Goal: Task Accomplishment & Management: Manage account settings

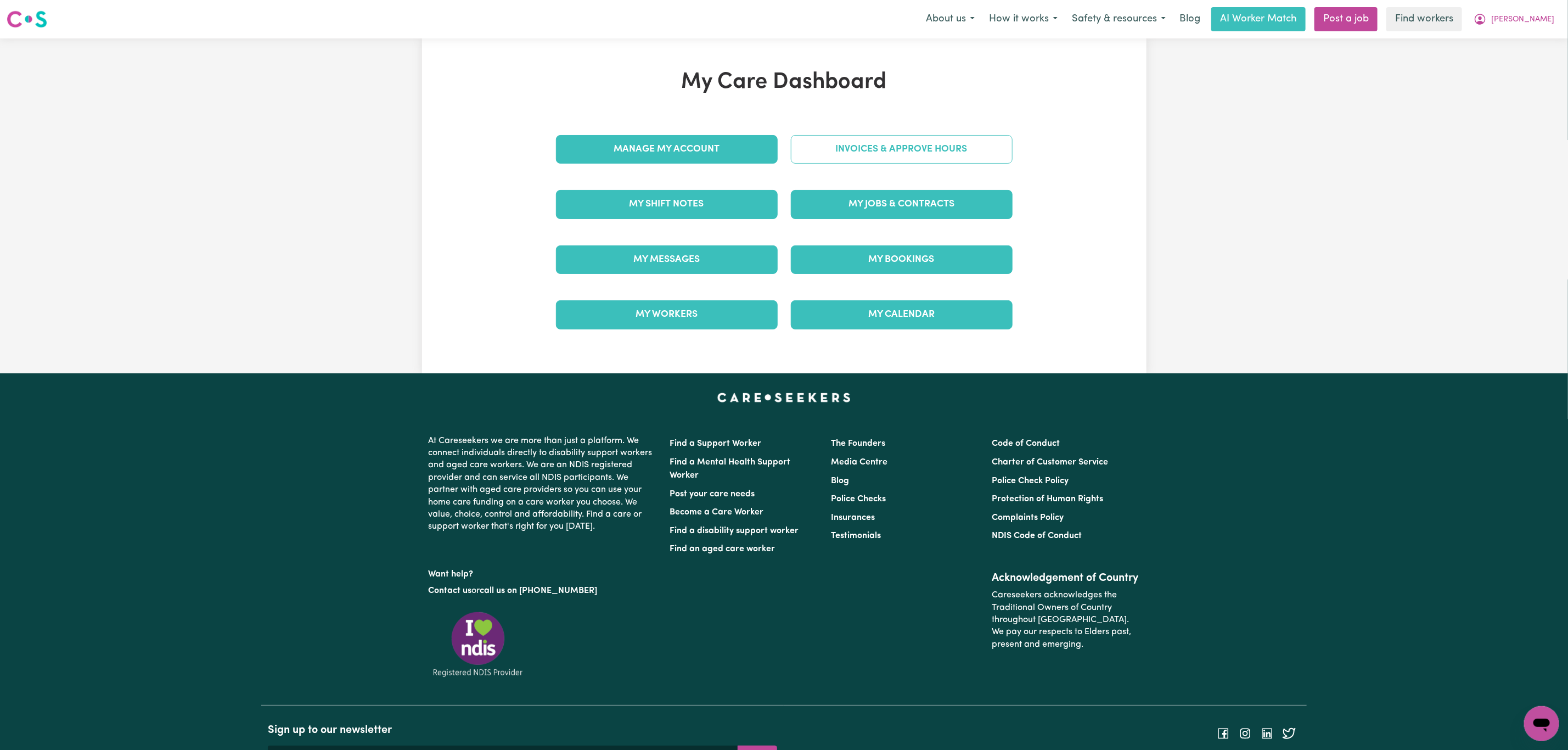
click at [863, 149] on link "Invoices & Approve Hours" at bounding box center [902, 149] width 222 height 29
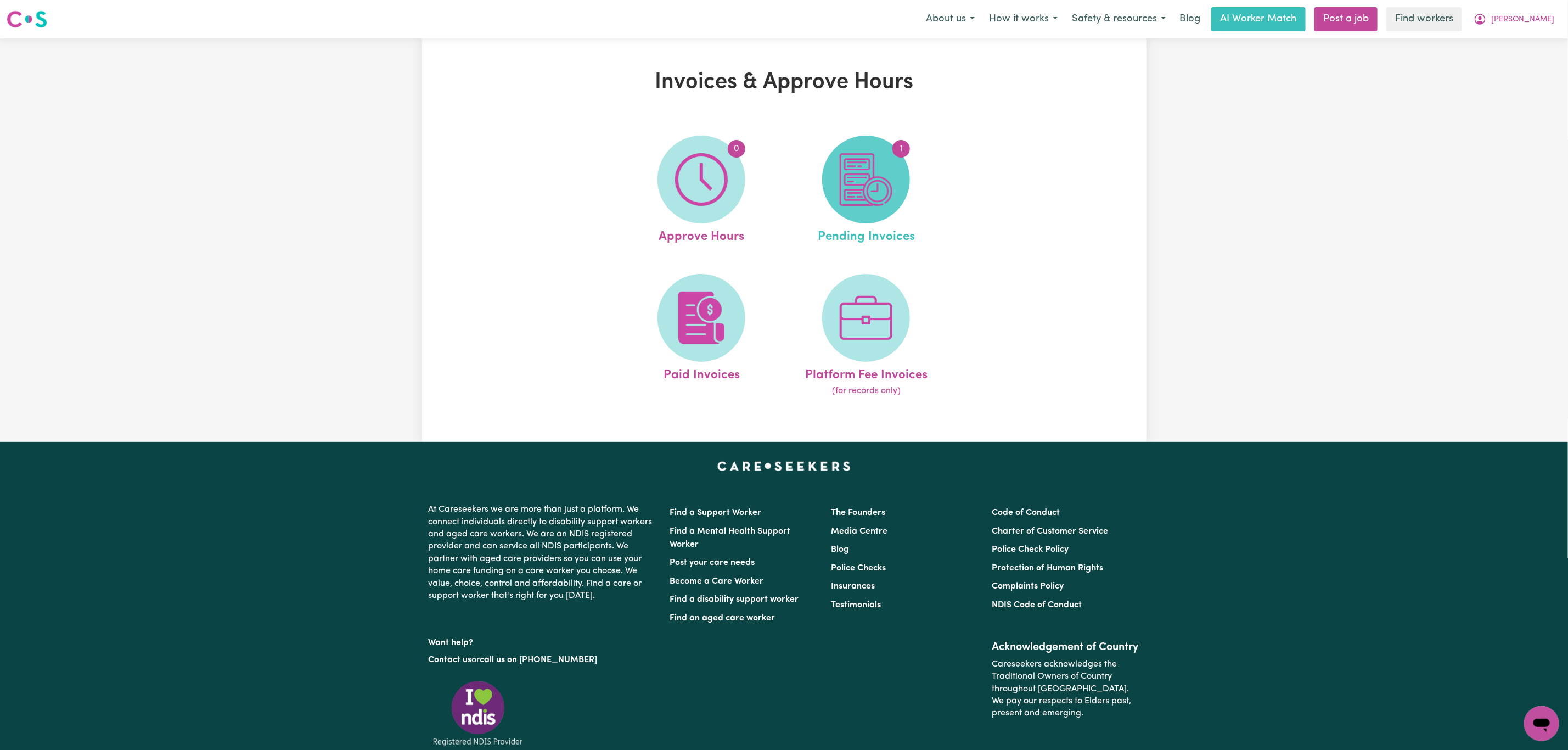
click at [832, 191] on span "1" at bounding box center [866, 179] width 88 height 88
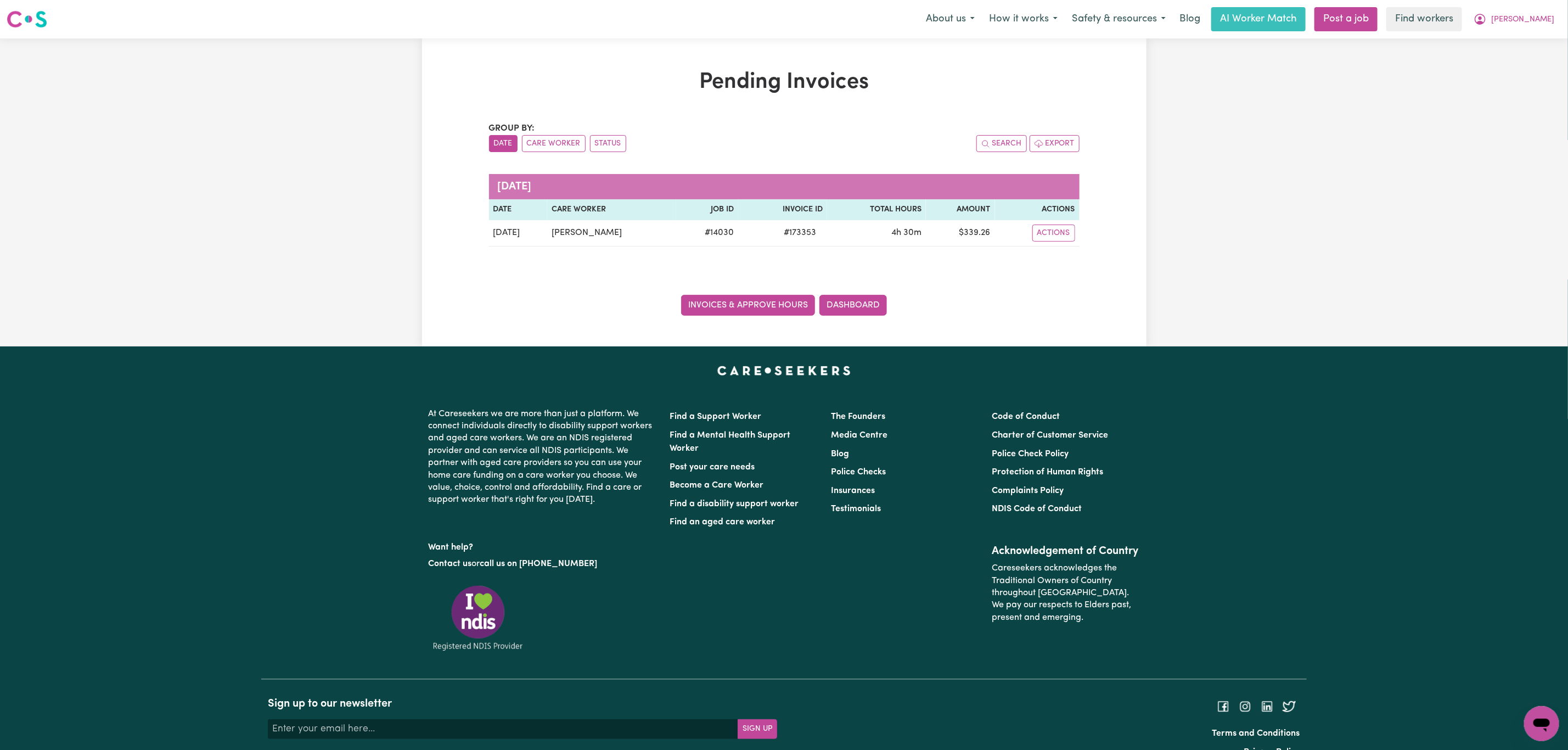
click at [730, 301] on link "Invoices & Approve Hours" at bounding box center [748, 305] width 134 height 21
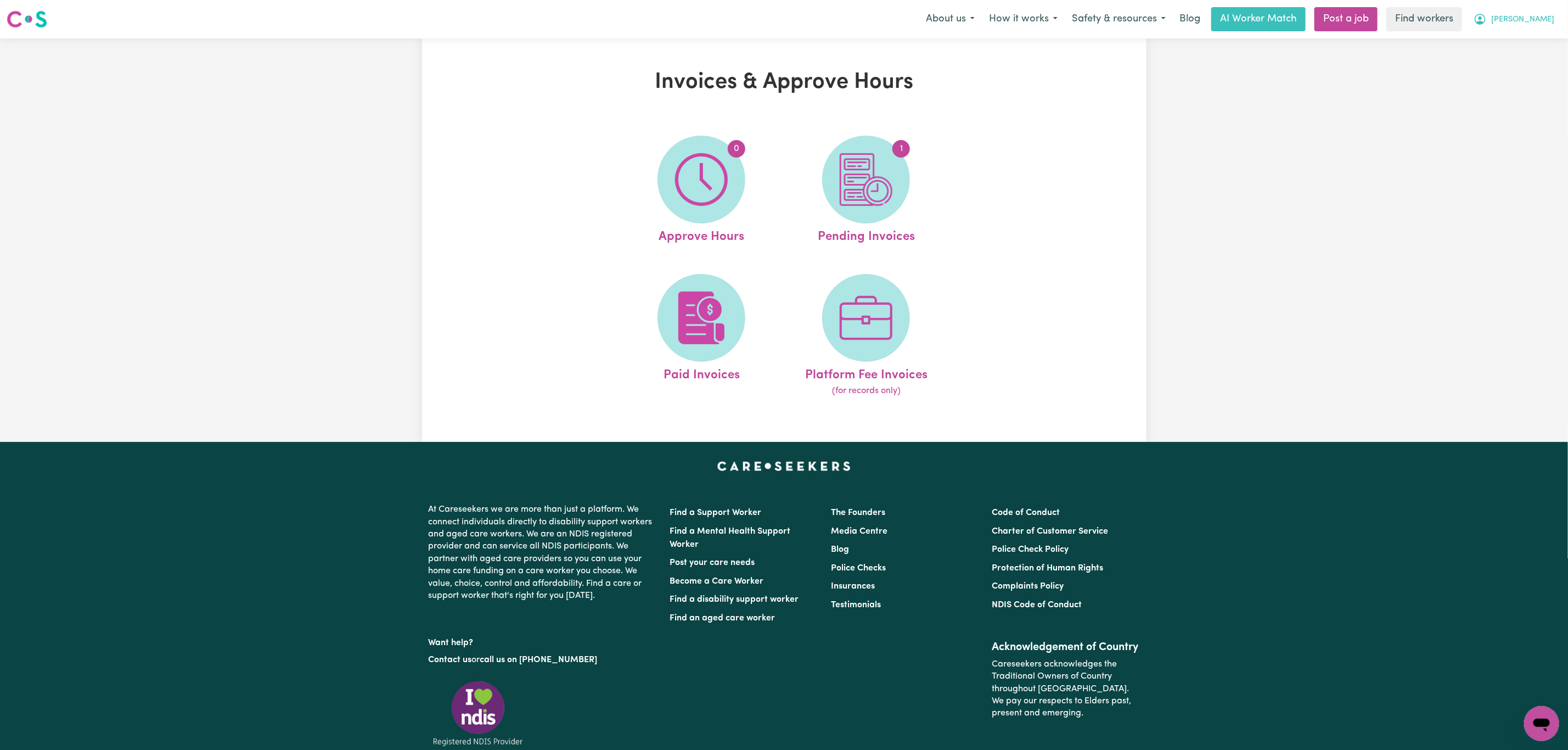
click at [1533, 23] on span "[PERSON_NAME]" at bounding box center [1523, 20] width 63 height 12
click at [1528, 36] on link "My Dashboard" at bounding box center [1517, 43] width 87 height 21
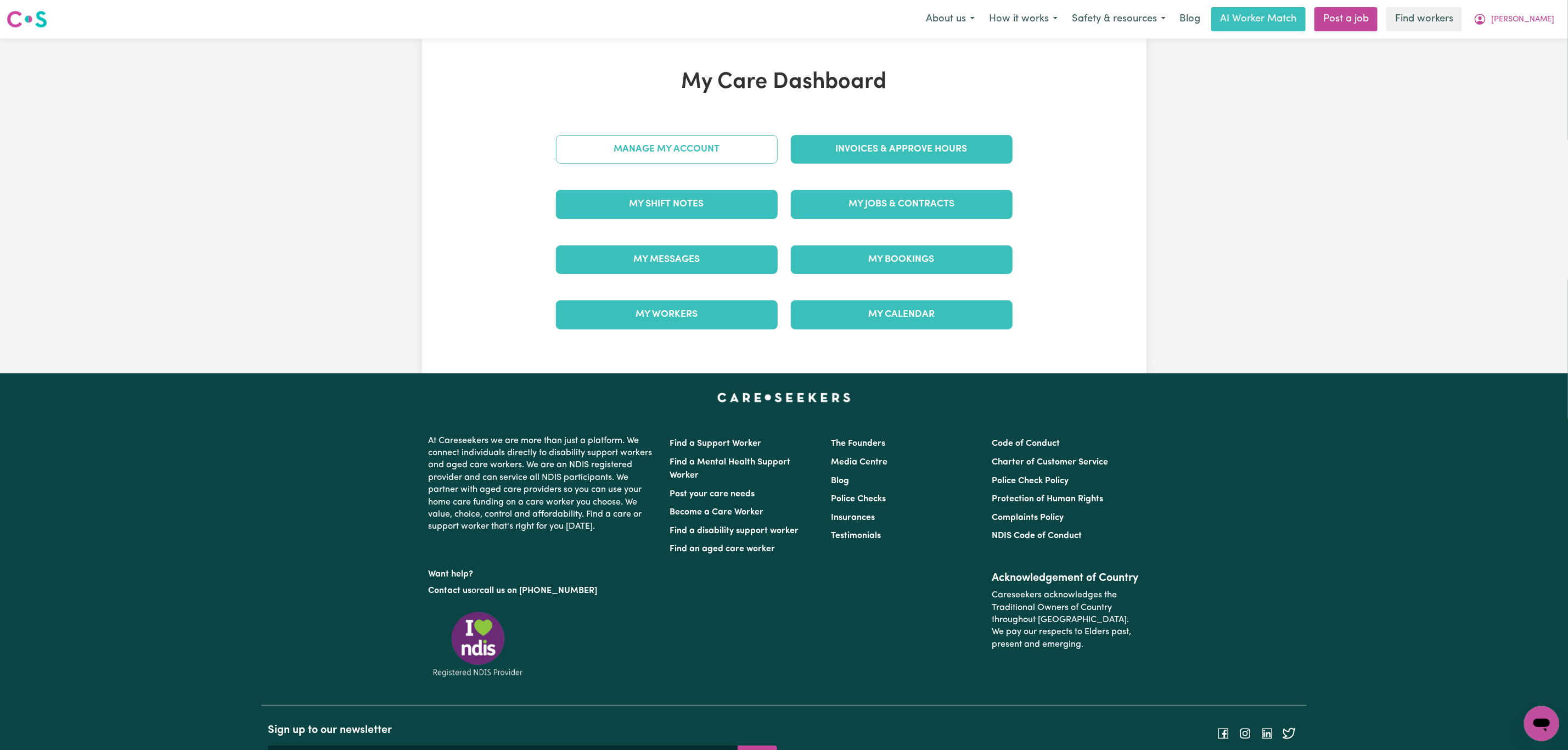
click at [687, 153] on link "Manage My Account" at bounding box center [666, 149] width 222 height 29
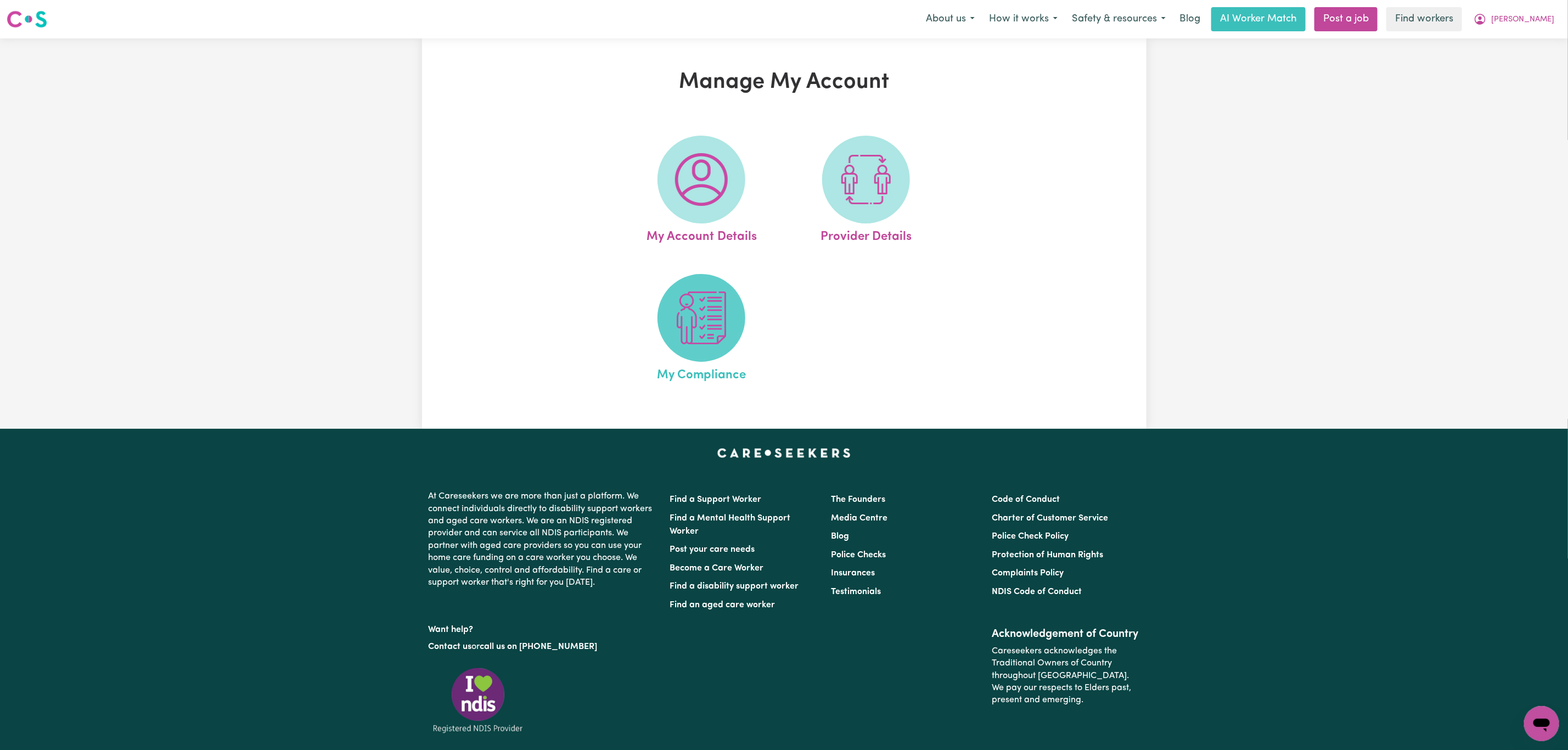
click at [709, 350] on span at bounding box center [701, 317] width 88 height 88
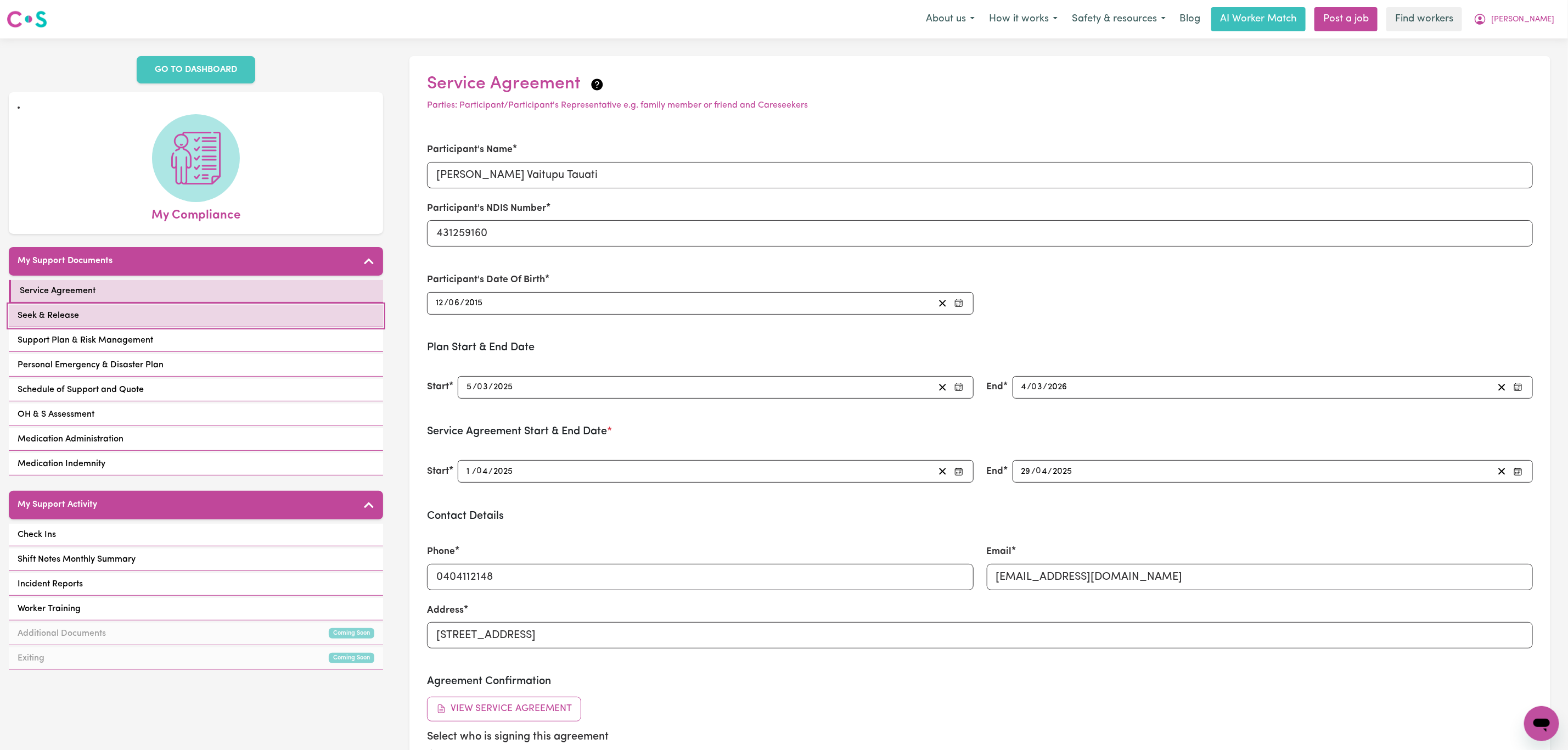
click at [193, 304] on link "Seek & Release" at bounding box center [196, 315] width 374 height 23
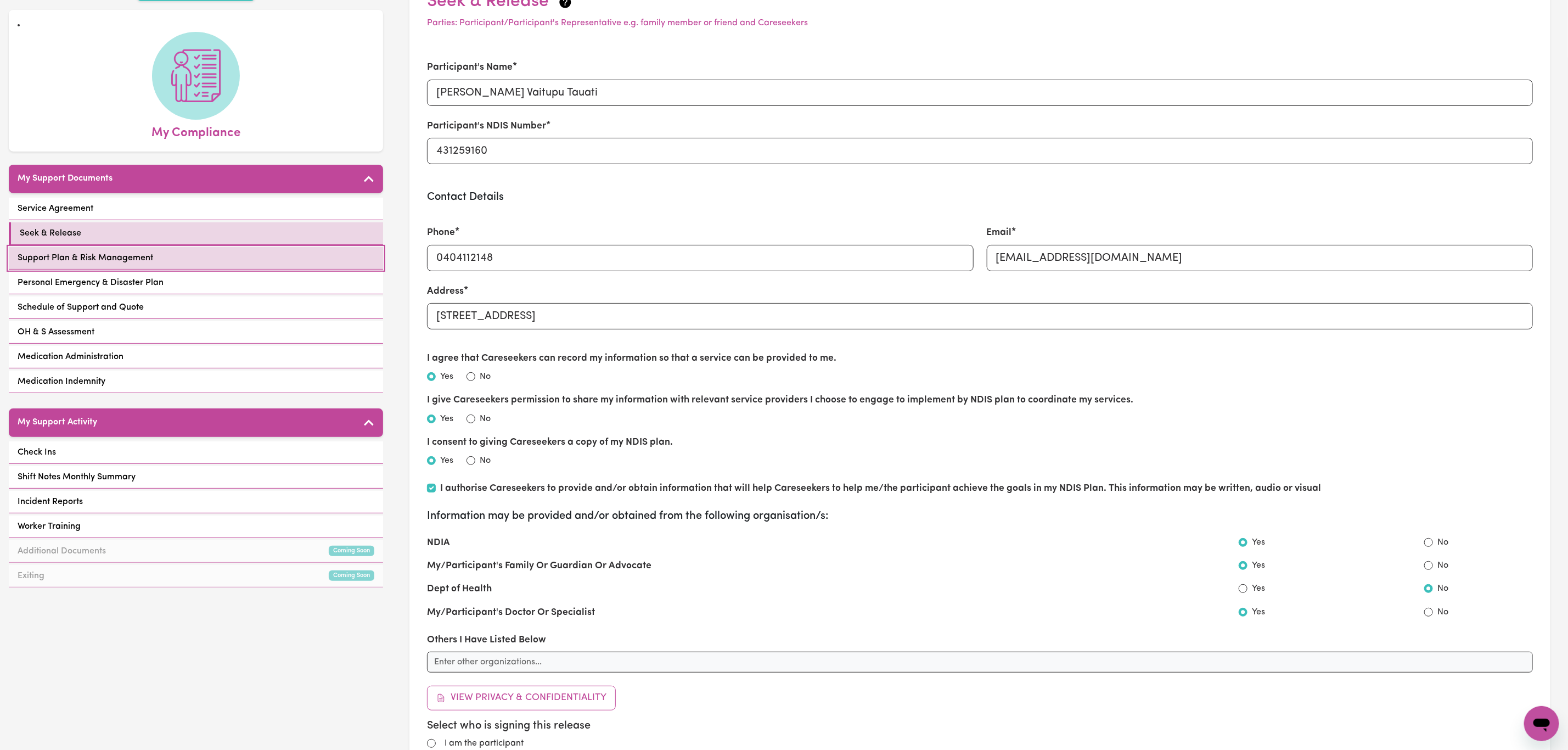
click at [268, 247] on link "Support Plan & Risk Management" at bounding box center [196, 258] width 374 height 23
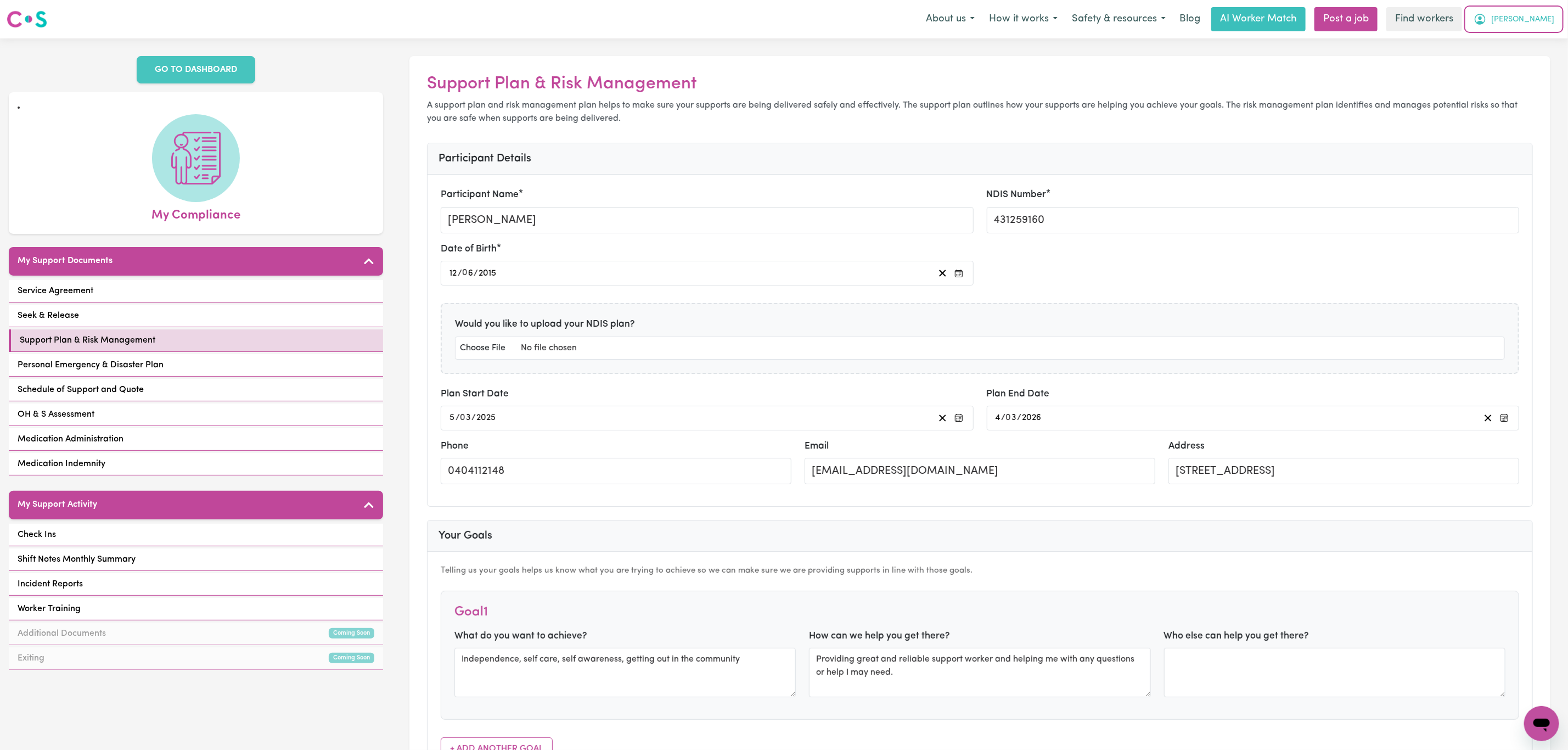
click at [1540, 10] on button "[PERSON_NAME]" at bounding box center [1514, 20] width 95 height 23
click at [1537, 30] on button "[PERSON_NAME]" at bounding box center [1514, 20] width 95 height 23
click at [1538, 15] on span "[PERSON_NAME]" at bounding box center [1523, 20] width 63 height 12
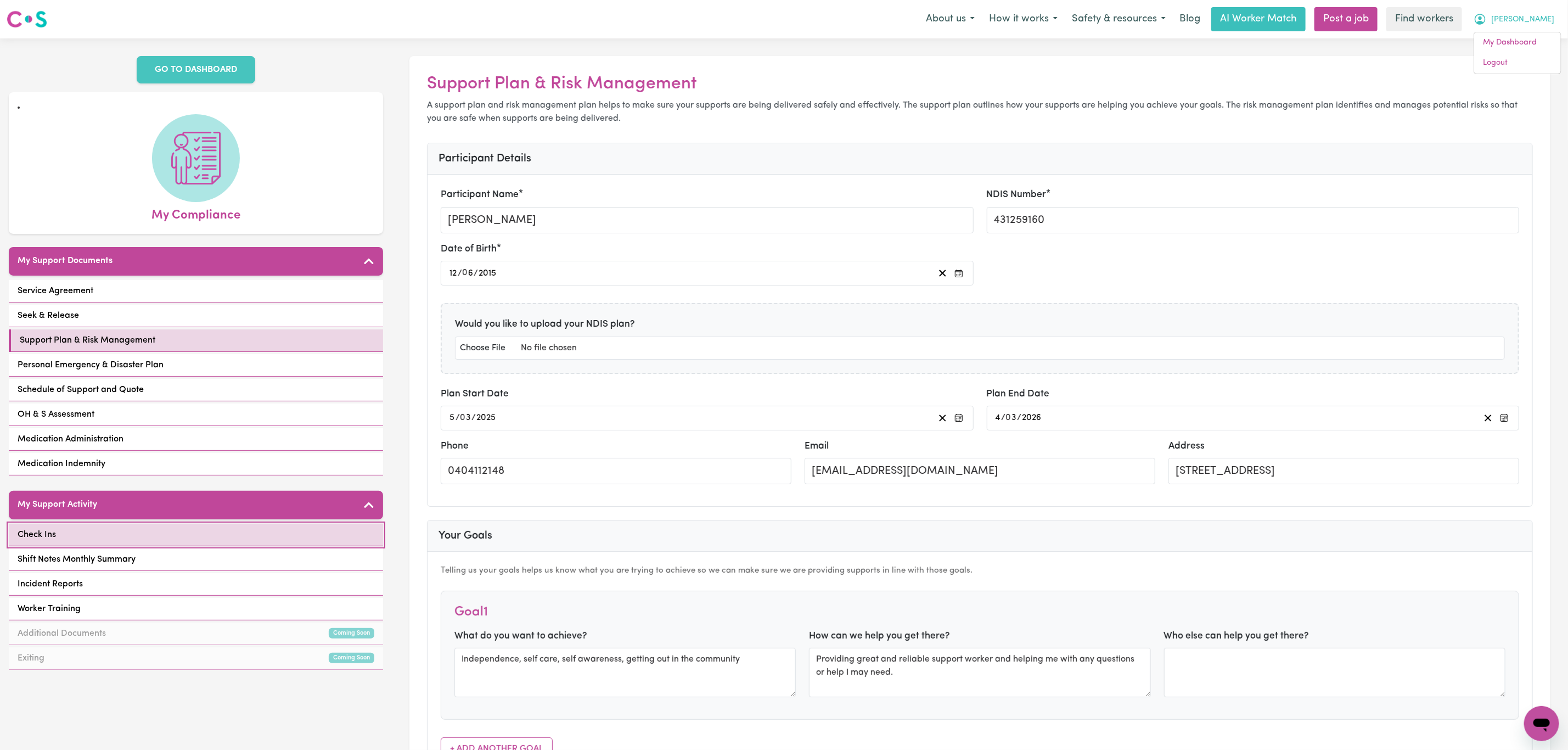
click at [152, 531] on link "Check Ins" at bounding box center [196, 535] width 374 height 23
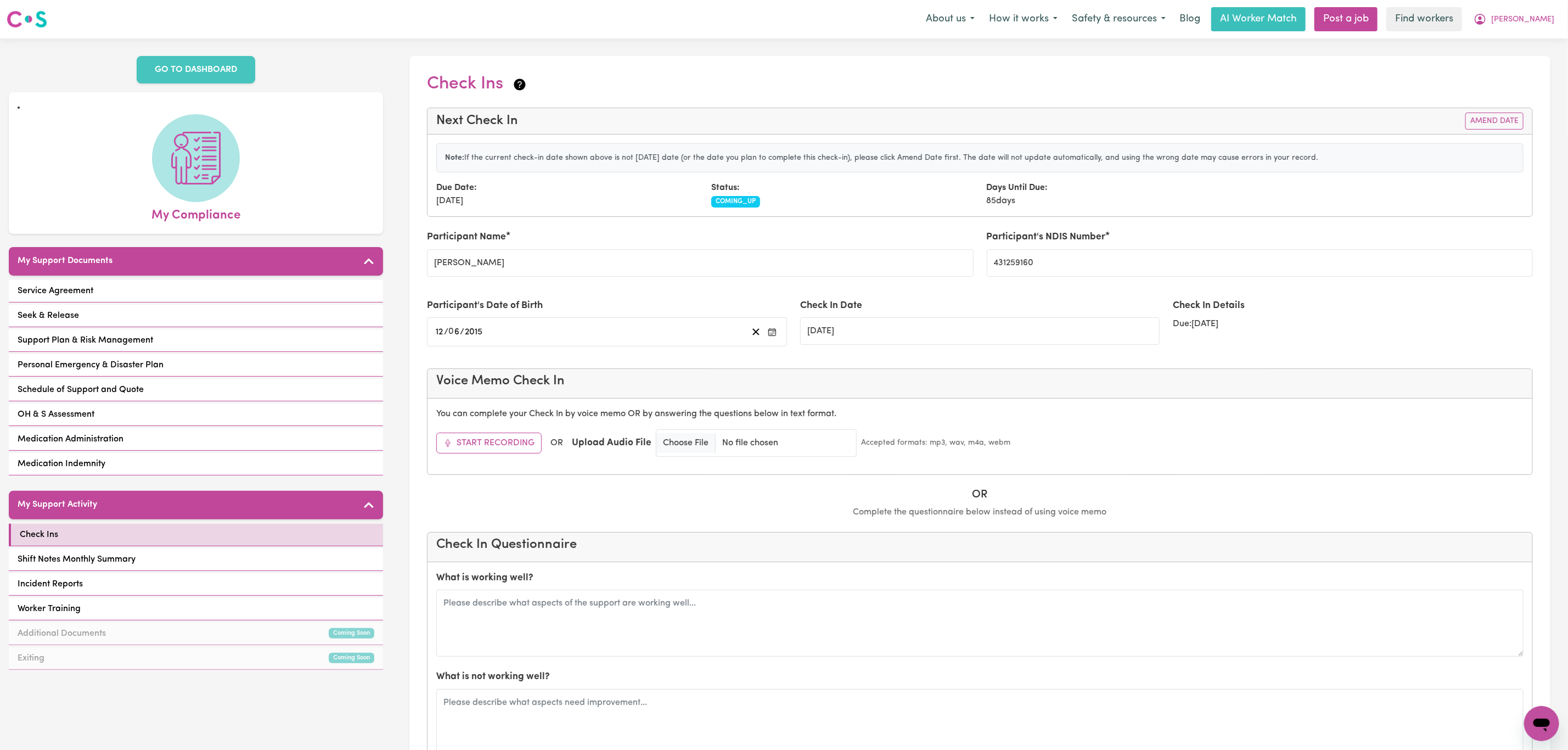
click at [190, 290] on div "Service Agreement Seek & Release Support Plan & Risk Management Personal Emerge…" at bounding box center [196, 379] width 374 height 198
click at [185, 280] on link "Service Agreement" at bounding box center [196, 291] width 374 height 23
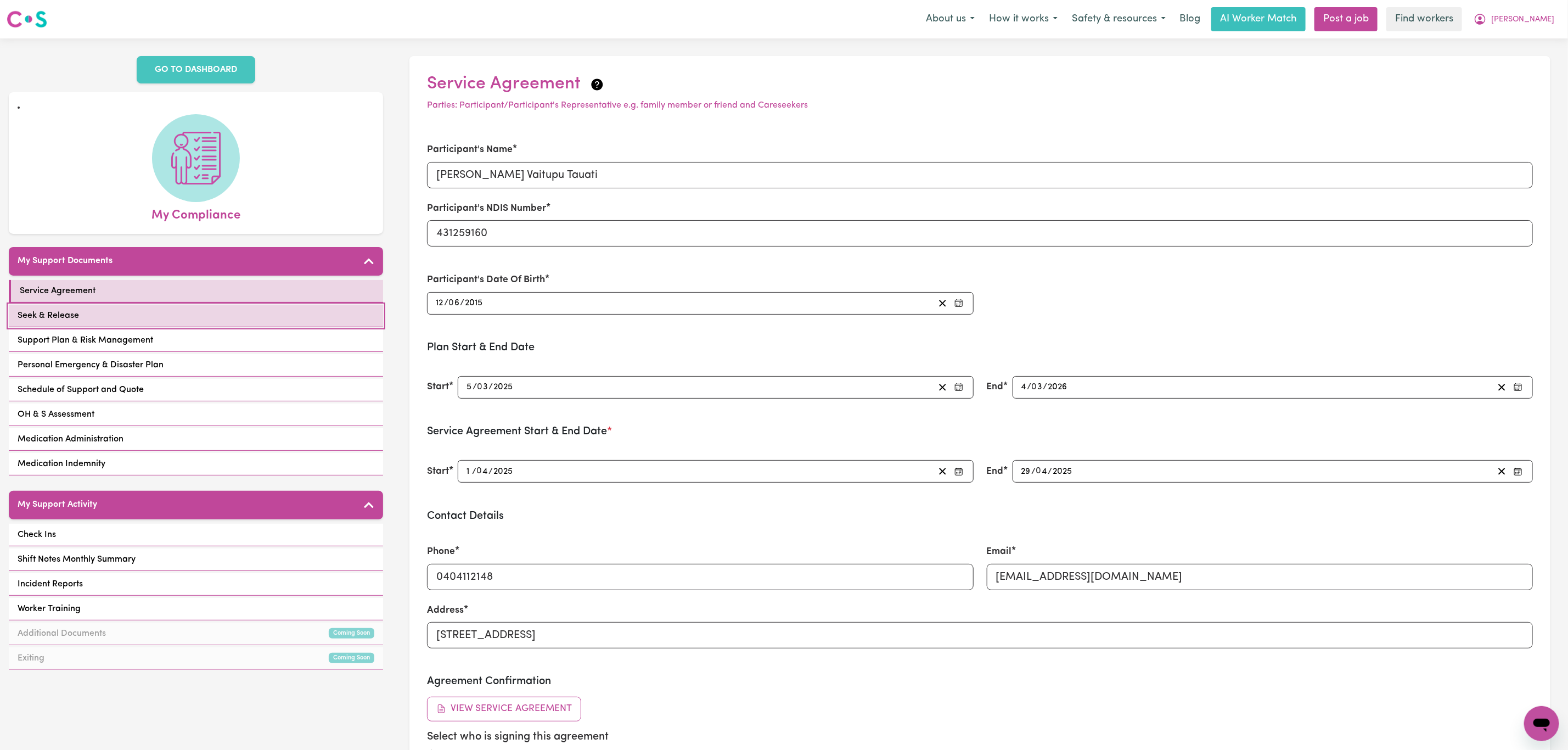
click at [188, 304] on link "Seek & Release" at bounding box center [196, 315] width 374 height 23
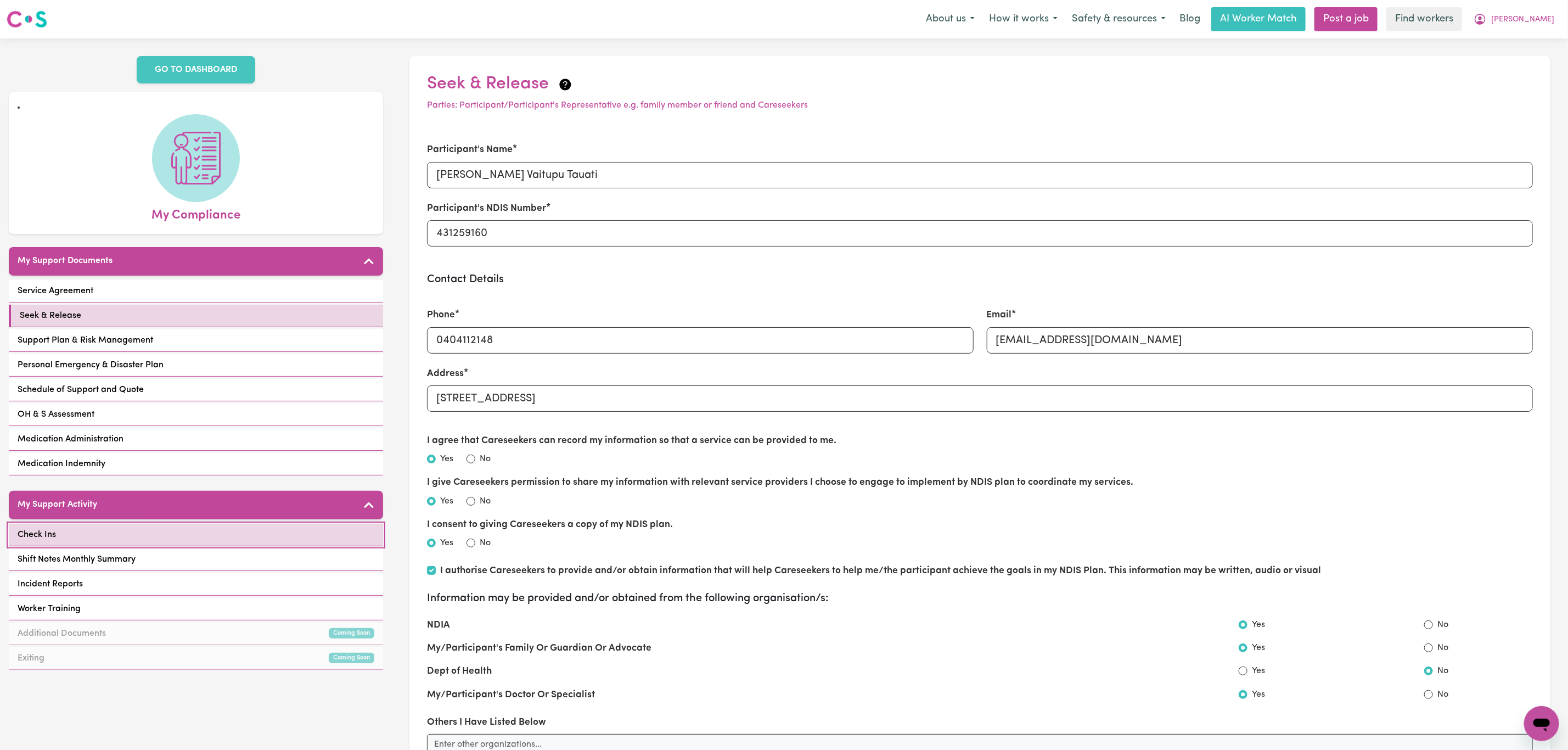
click at [238, 524] on link "Check Ins" at bounding box center [196, 535] width 374 height 23
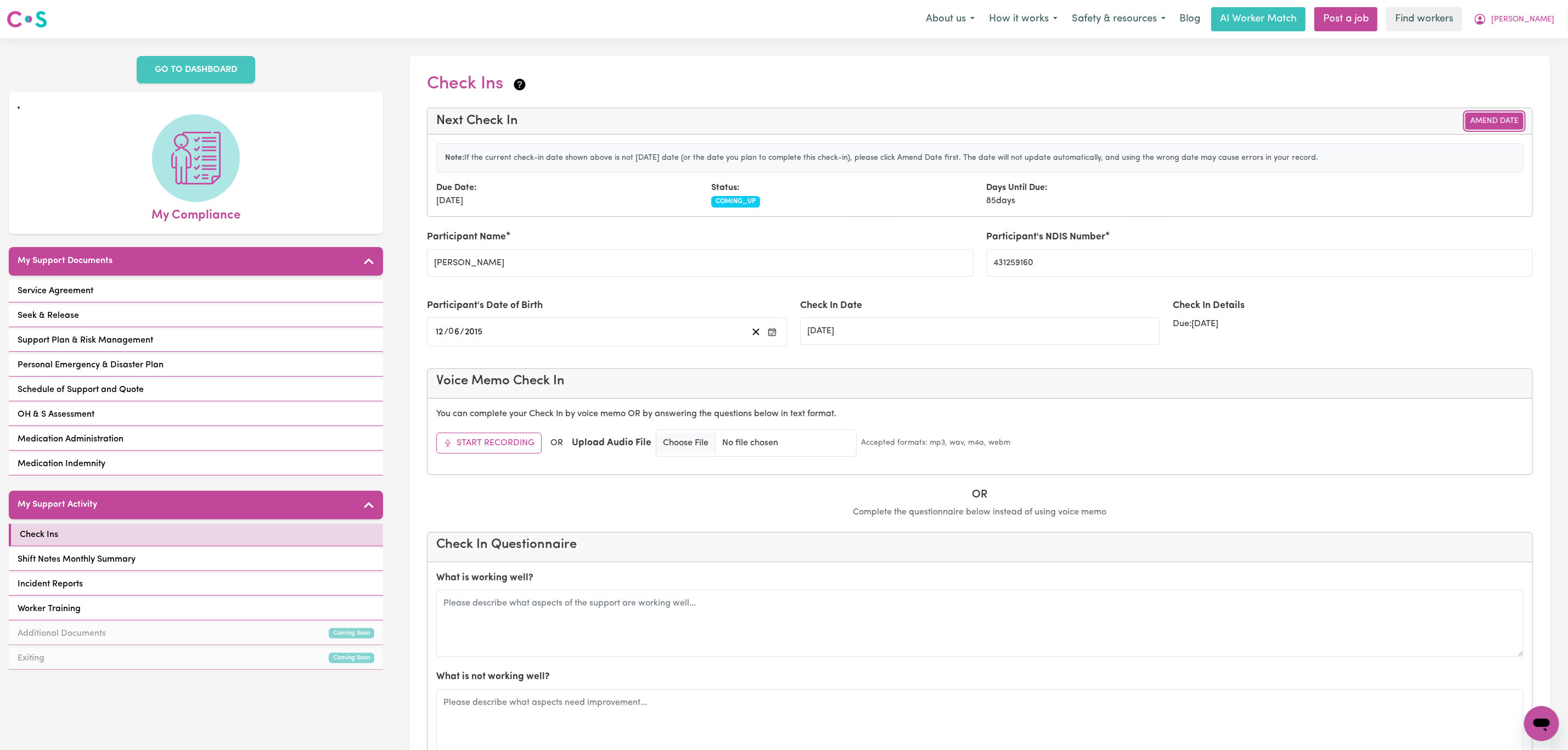
click at [1509, 126] on button "Amend Date" at bounding box center [1494, 121] width 58 height 17
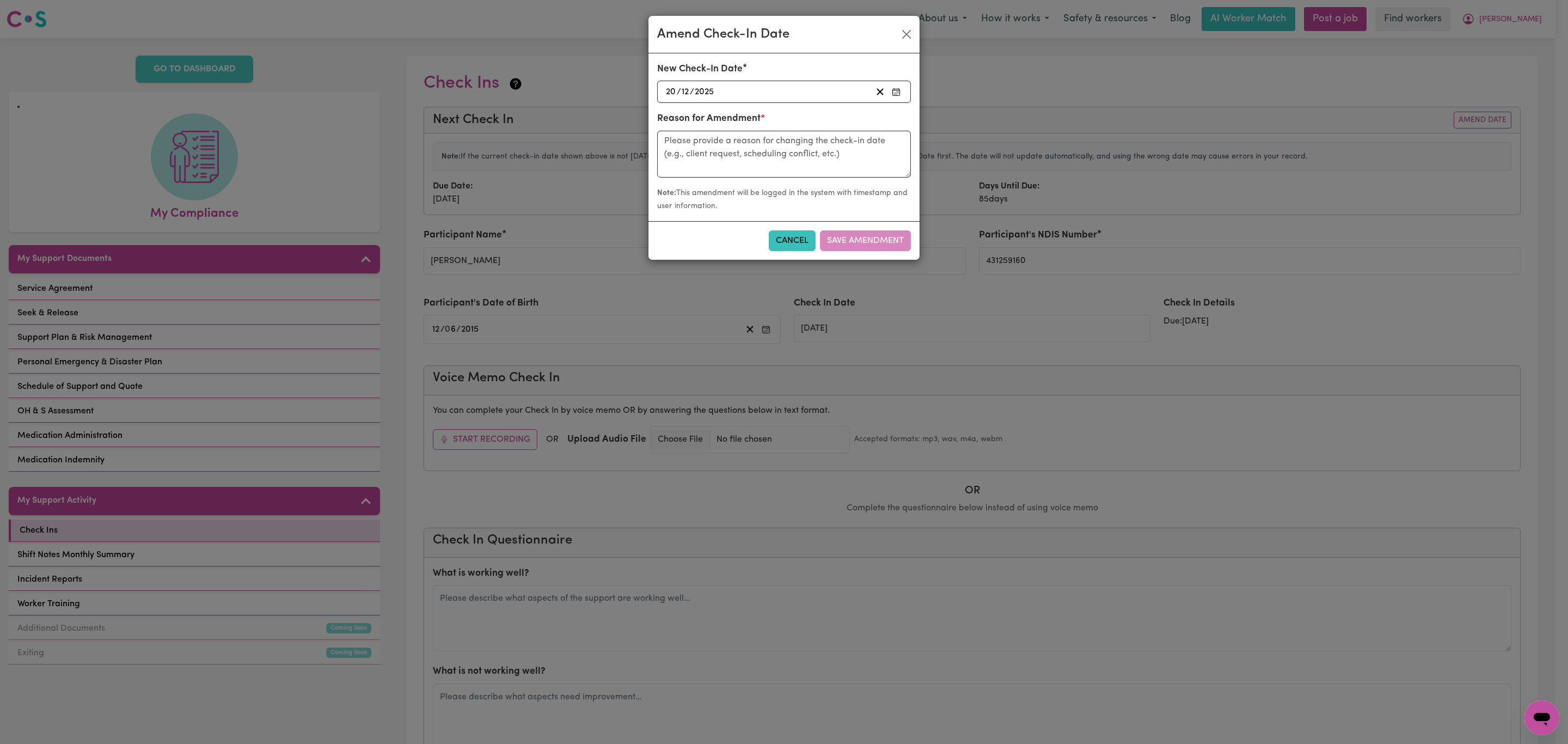
click at [774, 91] on div "[DATE] [DATE]" at bounding box center [768, 92] width 208 height 15
click at [688, 120] on button "‹" at bounding box center [694, 114] width 24 height 24
click at [693, 118] on button "‹" at bounding box center [694, 114] width 24 height 24
click at [696, 121] on button "‹" at bounding box center [694, 114] width 24 height 24
click at [902, 33] on button "Close" at bounding box center [906, 34] width 18 height 18
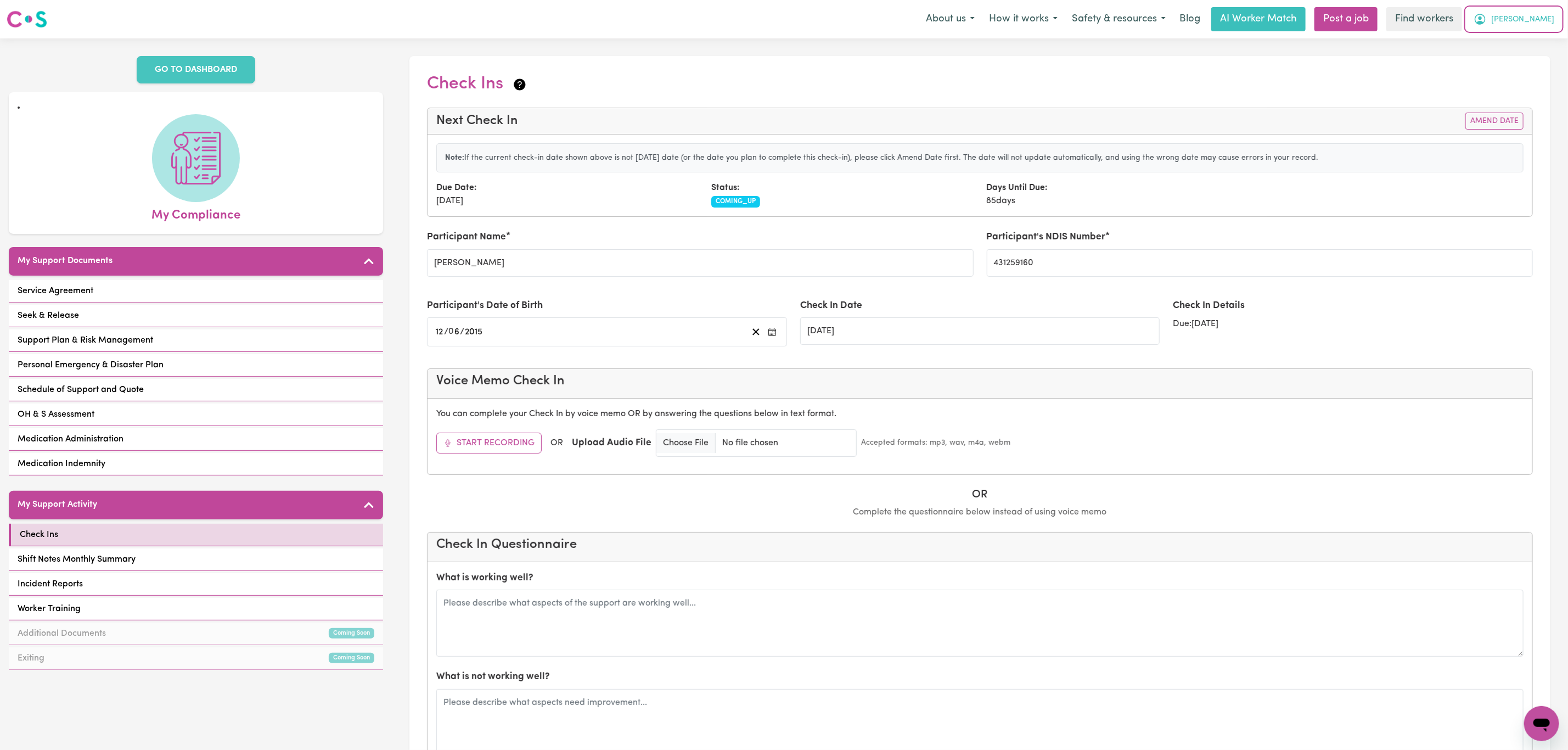
click at [1542, 18] on span "[PERSON_NAME]" at bounding box center [1523, 20] width 63 height 12
click at [1532, 60] on link "Logout" at bounding box center [1517, 63] width 87 height 21
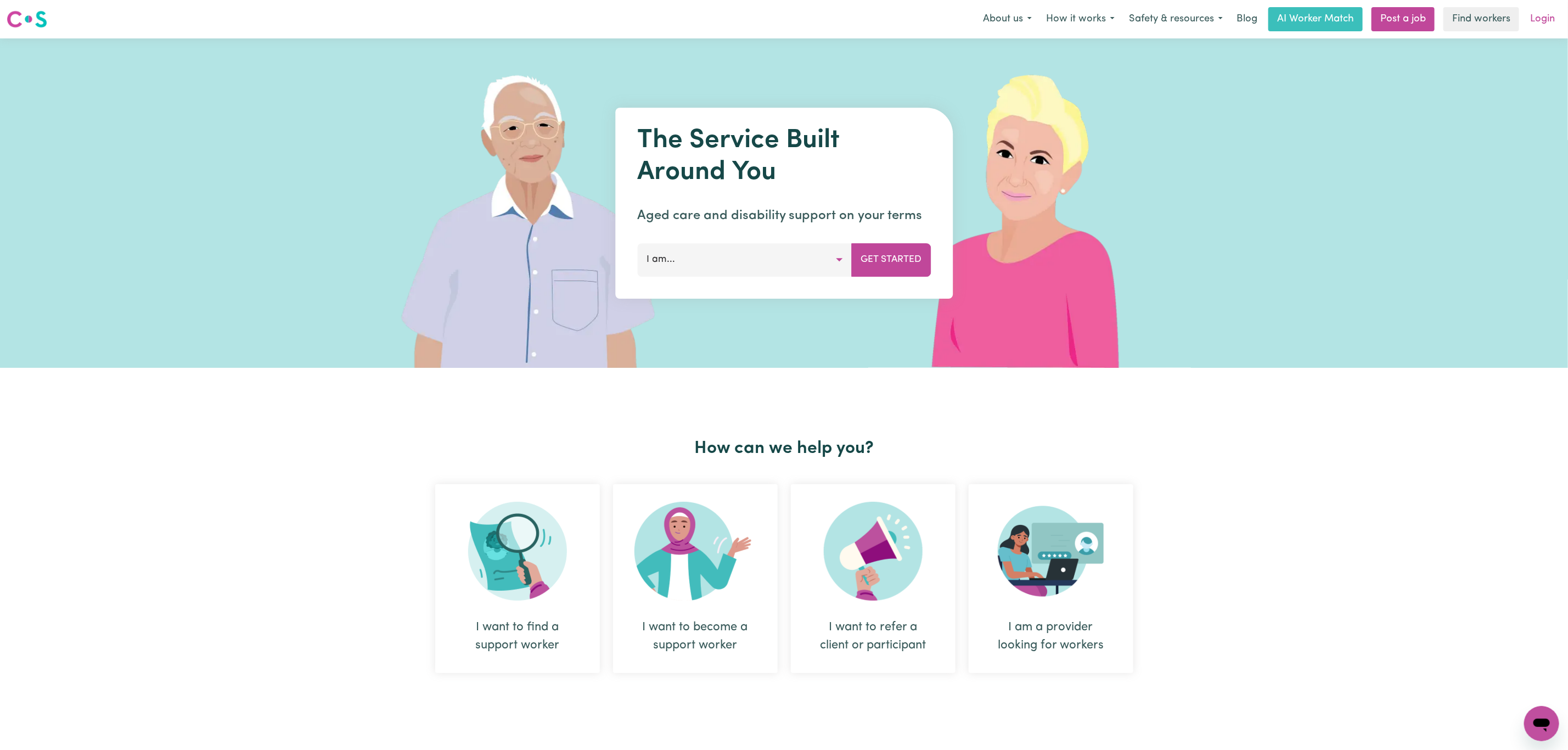
click at [1539, 22] on link "Login" at bounding box center [1543, 19] width 38 height 24
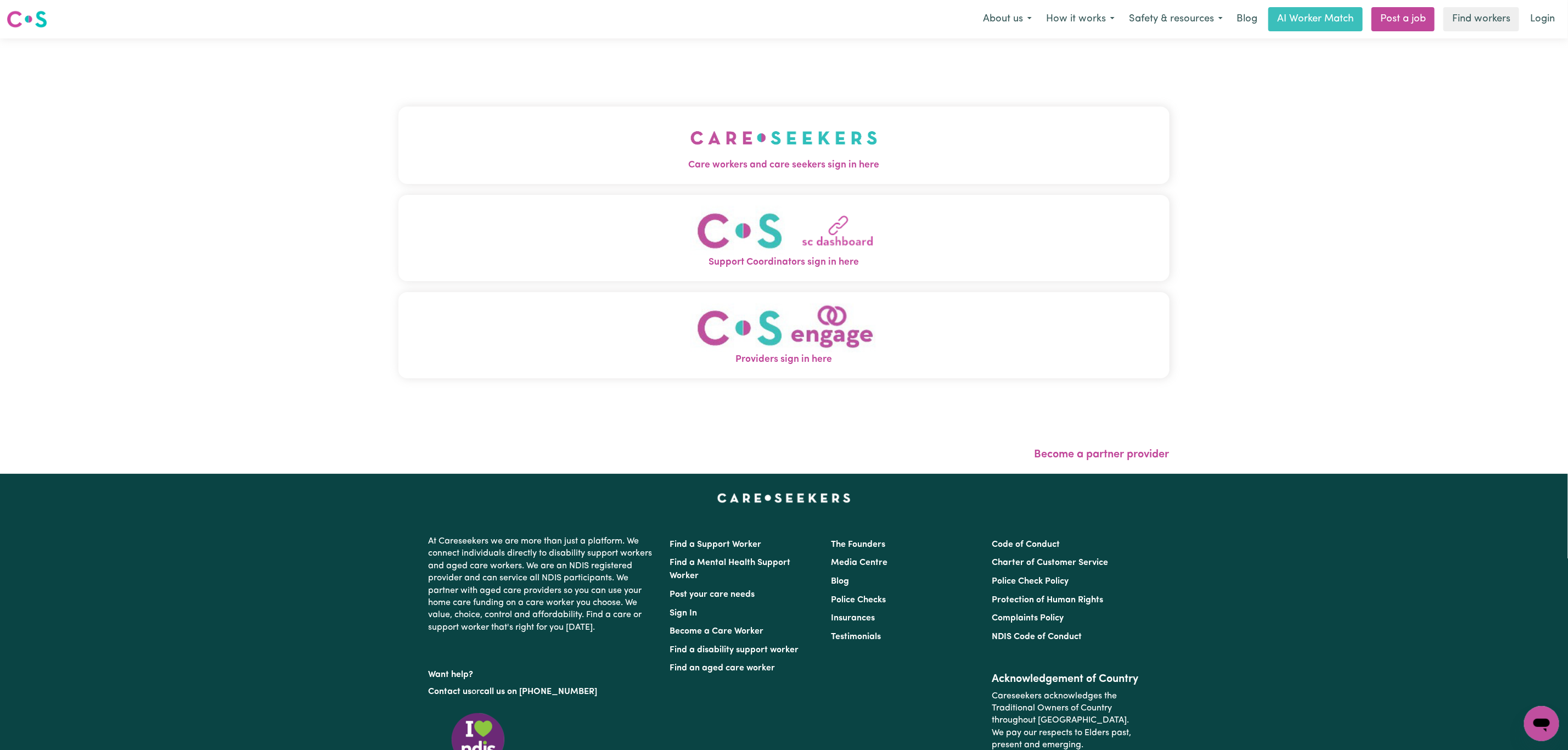
click at [654, 149] on button "Care workers and care seekers sign in here" at bounding box center [784, 145] width 771 height 77
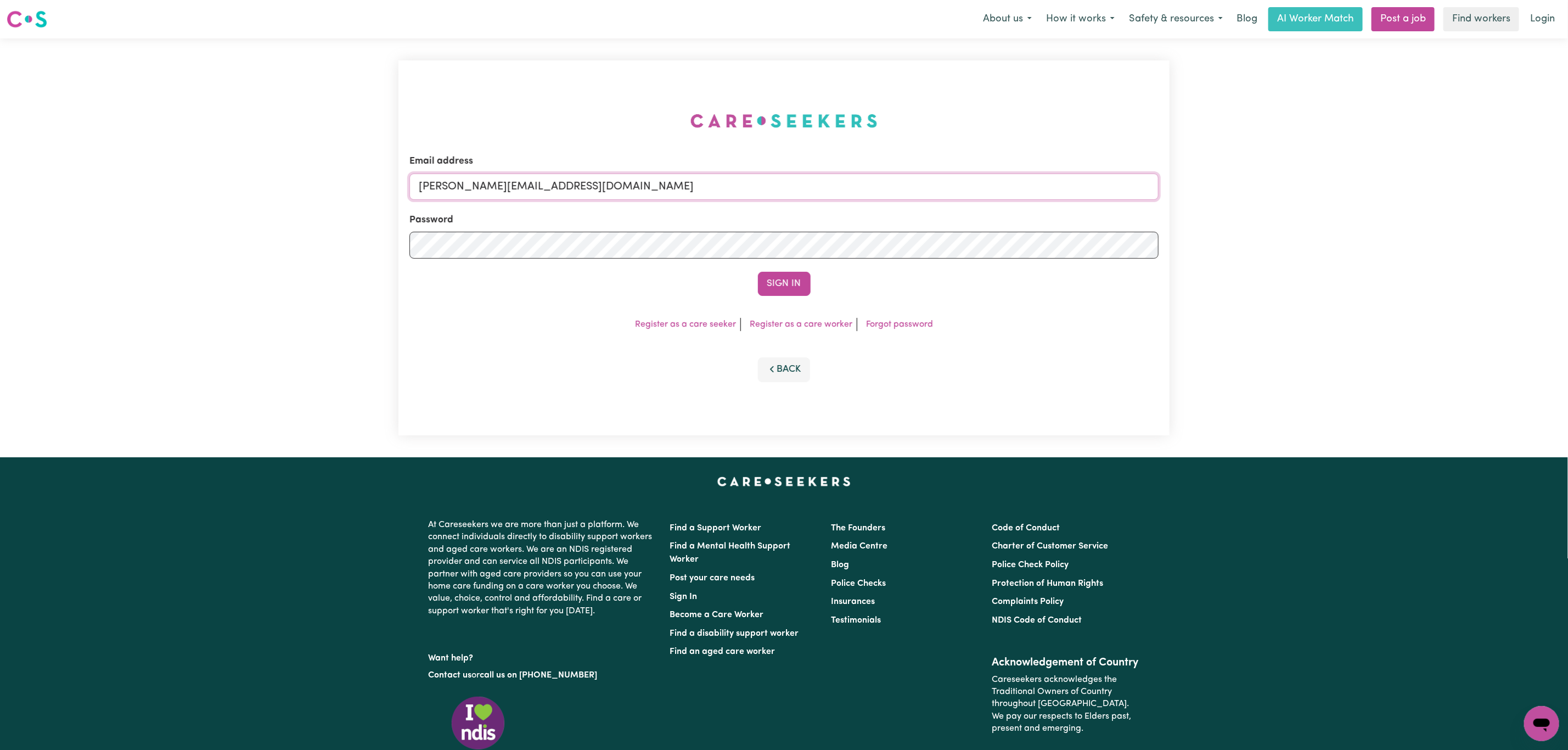
drag, startPoint x: 481, startPoint y: 186, endPoint x: 503, endPoint y: 200, distance: 26.1
click at [481, 186] on input "[PERSON_NAME][EMAIL_ADDRESS][DOMAIN_NAME]" at bounding box center [784, 187] width 749 height 26
drag, startPoint x: 473, startPoint y: 196, endPoint x: 820, endPoint y: 204, distance: 347.1
click at [817, 198] on input "[EMAIL_ADDRESS][PERSON_NAME][DOMAIN_NAME]" at bounding box center [784, 187] width 749 height 26
type input "[EMAIL_ADDRESS][DOMAIN_NAME]"
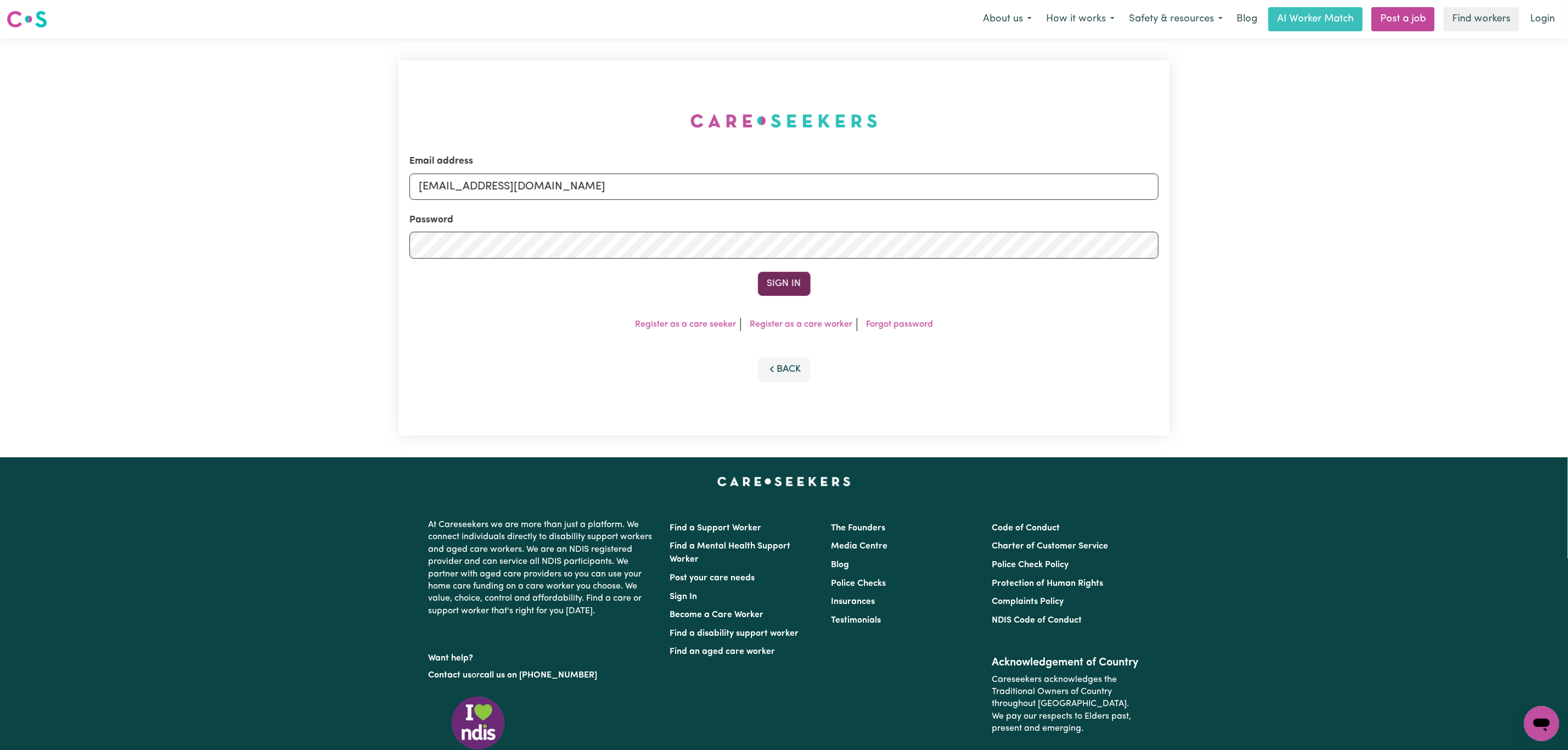
click at [781, 288] on button "Sign In" at bounding box center [784, 284] width 53 height 24
